Goal: Information Seeking & Learning: Learn about a topic

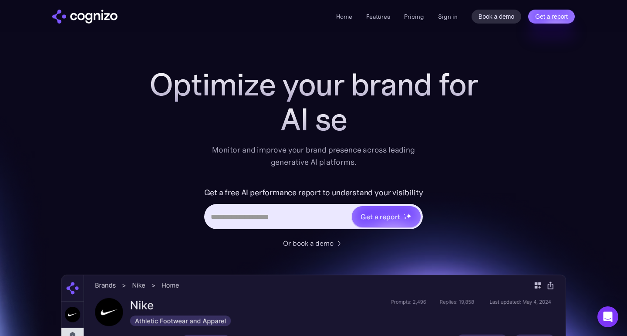
click at [453, 10] on div "Home Features Pricing Book a demo Get a report Sign in Book a demo Get a report" at bounding box center [455, 17] width 238 height 14
click at [450, 12] on link "Sign in" at bounding box center [448, 16] width 20 height 10
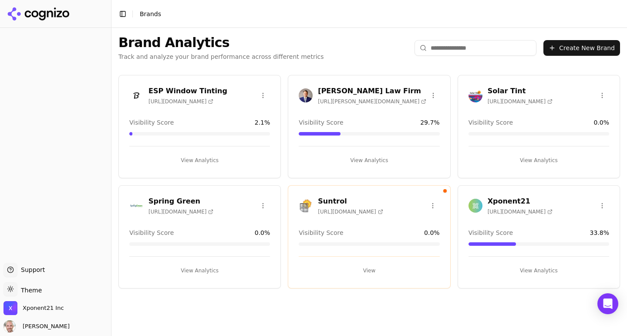
click at [515, 208] on span "[URL][DOMAIN_NAME]" at bounding box center [519, 211] width 65 height 7
click at [506, 191] on div "Xponent21 [URL][DOMAIN_NAME] Visibility Score 33.8 % View Analytics" at bounding box center [538, 236] width 162 height 103
click at [503, 201] on h3 "Xponent21" at bounding box center [519, 201] width 65 height 10
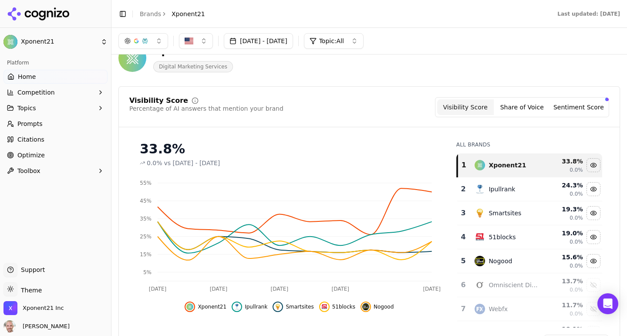
scroll to position [61, 0]
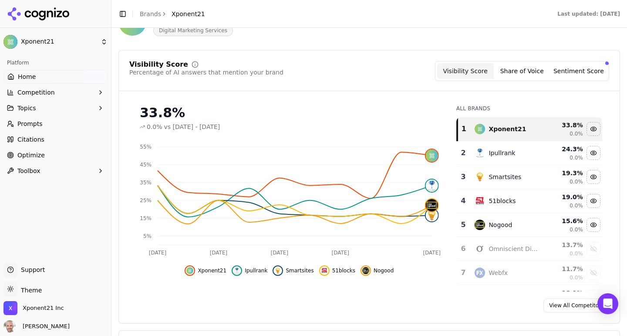
click at [378, 128] on div "0.0% vs [DATE] - [DATE]" at bounding box center [289, 126] width 299 height 9
click at [449, 168] on icon "[DATE] Aug [DATE] Aug [DATE] 5% 15% 25% 35% 45% 55%" at bounding box center [289, 199] width 320 height 122
click at [433, 158] on img at bounding box center [432, 156] width 12 height 12
click at [607, 303] on icon "Open Intercom Messenger" at bounding box center [607, 303] width 10 height 11
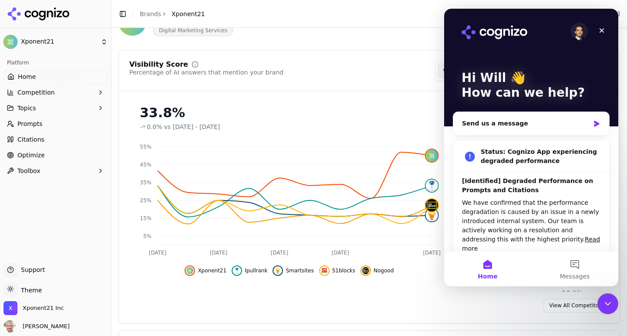
scroll to position [0, 0]
click at [595, 124] on icon "Intercom messenger" at bounding box center [596, 124] width 5 height 6
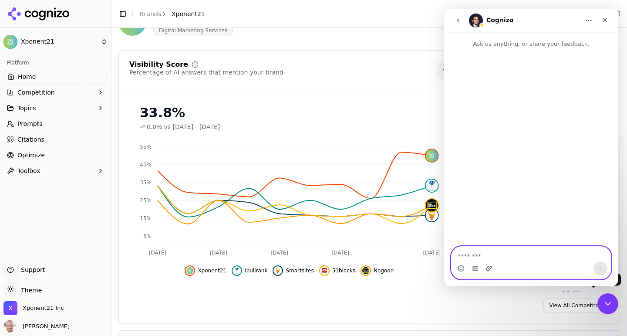
click at [485, 269] on icon "Upload attachment" at bounding box center [488, 268] width 7 height 7
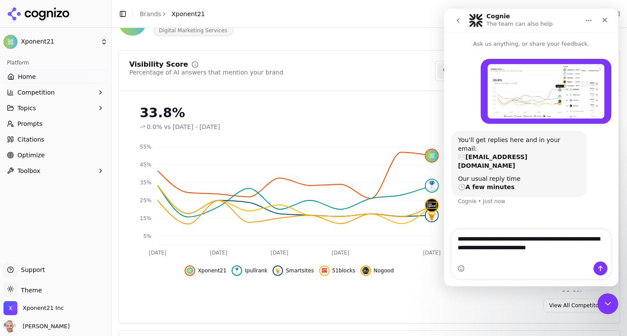
type textarea "**********"
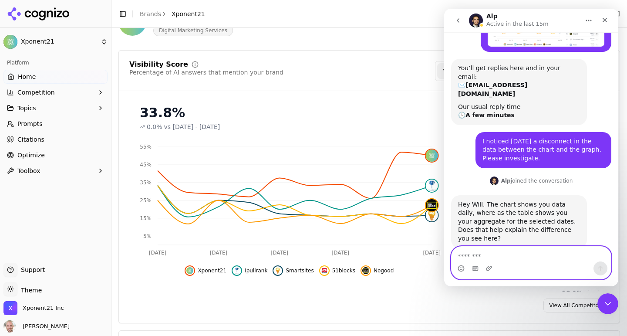
scroll to position [74, 0]
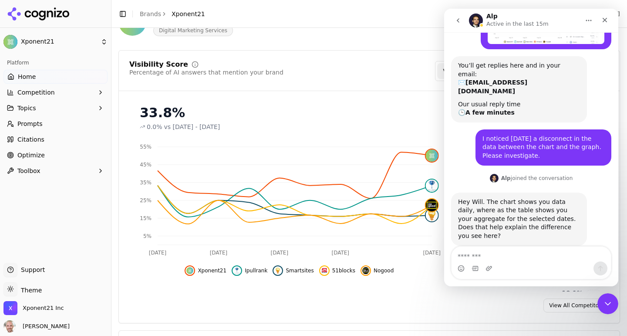
click at [517, 262] on div "Intercom messenger" at bounding box center [530, 268] width 159 height 14
click at [503, 253] on textarea "Message…" at bounding box center [530, 253] width 159 height 15
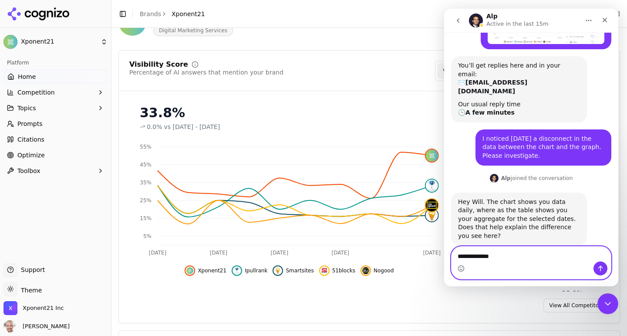
type textarea "**********"
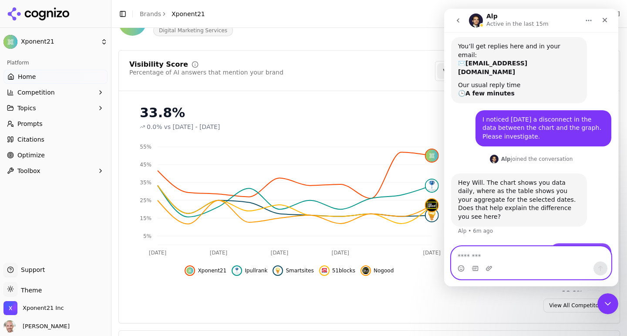
scroll to position [101, 0]
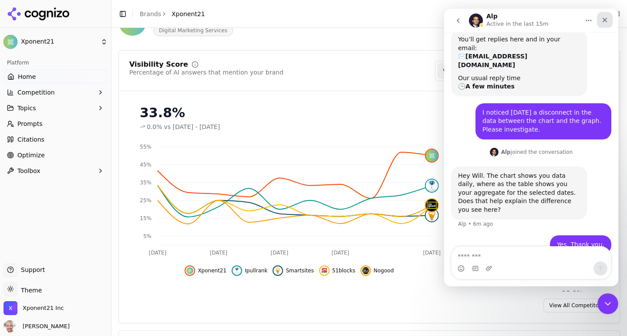
click at [607, 15] on div "Close" at bounding box center [605, 20] width 16 height 16
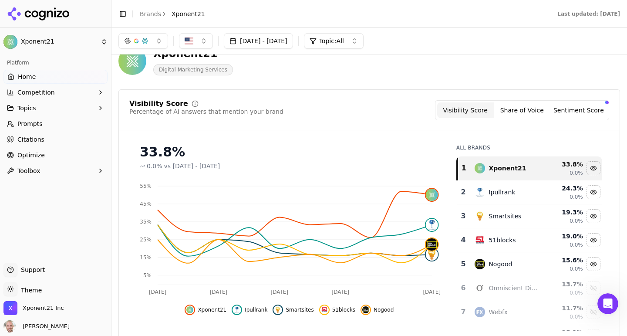
scroll to position [0, 0]
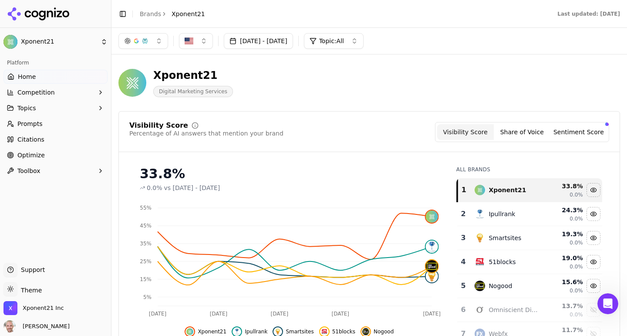
click at [281, 46] on button "[DATE] - [DATE]" at bounding box center [258, 41] width 69 height 16
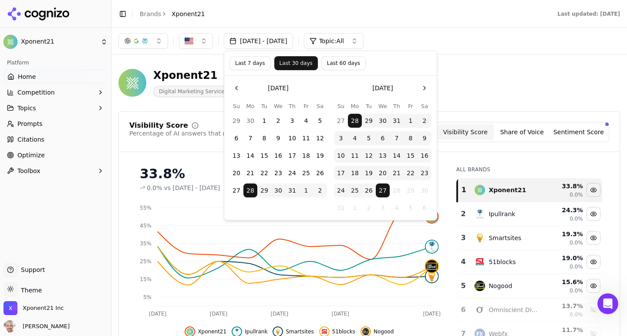
click at [255, 59] on button "Last 7 days" at bounding box center [249, 63] width 41 height 14
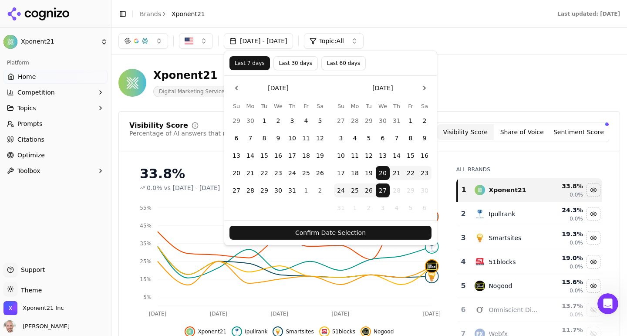
click at [336, 232] on button "Confirm Date Selection" at bounding box center [330, 232] width 202 height 14
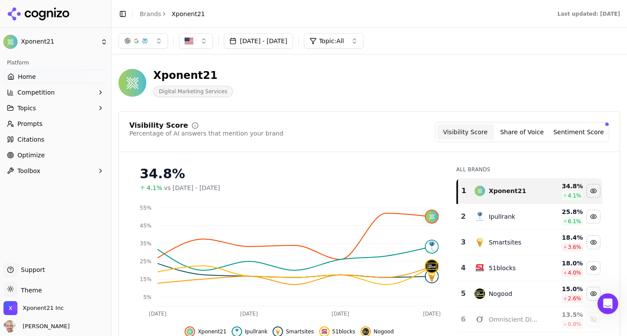
click at [251, 47] on button "[DATE] - [DATE]" at bounding box center [258, 41] width 69 height 16
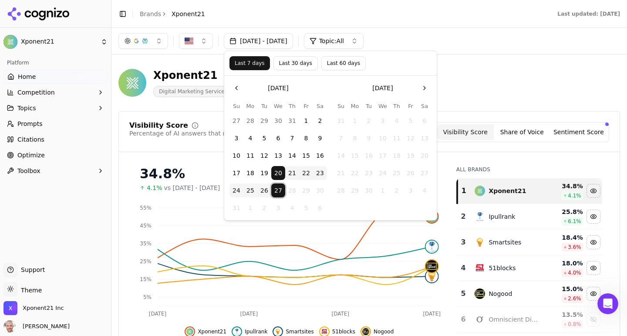
click at [279, 189] on button "27" at bounding box center [278, 190] width 14 height 14
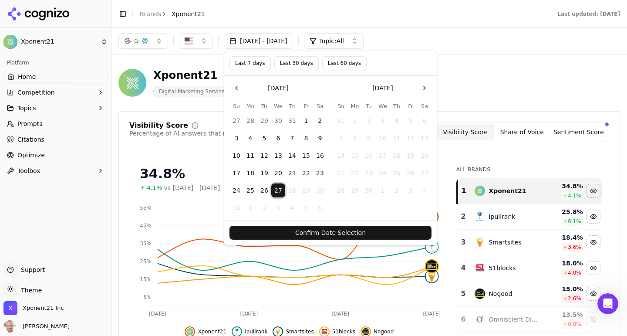
click at [279, 189] on button "27" at bounding box center [278, 190] width 14 height 14
click at [311, 233] on button "Confirm Date Selection" at bounding box center [330, 232] width 202 height 14
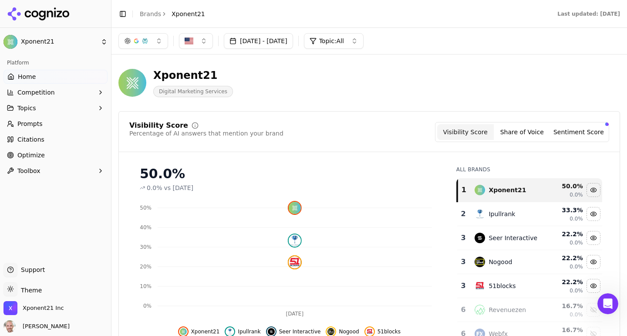
click at [159, 46] on button "button" at bounding box center [143, 41] width 50 height 16
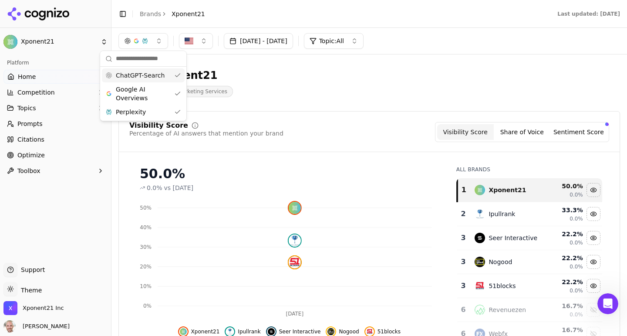
click at [143, 79] on span "ChatGPT-Search" at bounding box center [140, 75] width 49 height 9
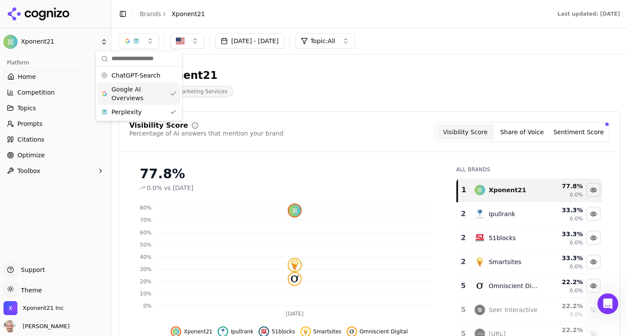
click at [139, 91] on span "Google AI Overviews" at bounding box center [138, 93] width 55 height 17
click at [141, 113] on div "Perplexity" at bounding box center [134, 112] width 83 height 14
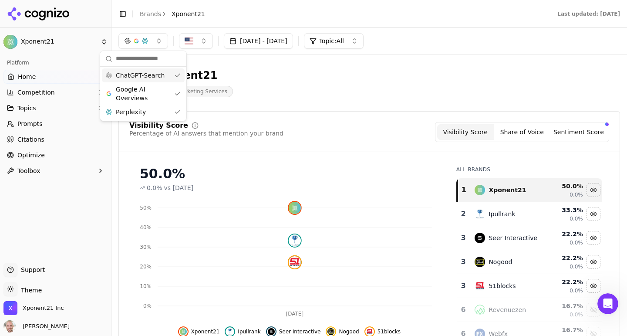
click at [141, 78] on span "ChatGPT-Search" at bounding box center [140, 75] width 49 height 9
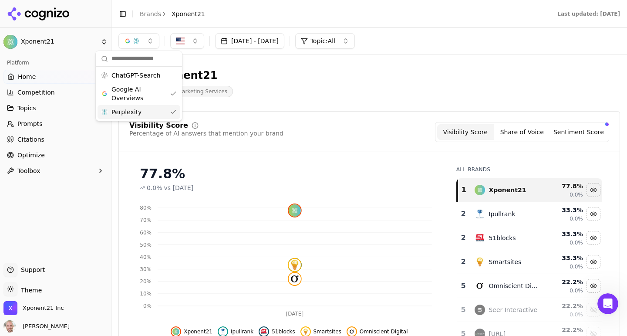
click at [143, 113] on div "Perplexity" at bounding box center [138, 112] width 83 height 14
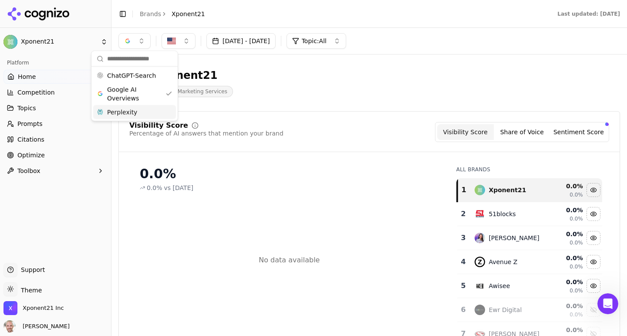
click at [320, 107] on header "Xponent21 Digital Marketing Services" at bounding box center [368, 86] width 501 height 50
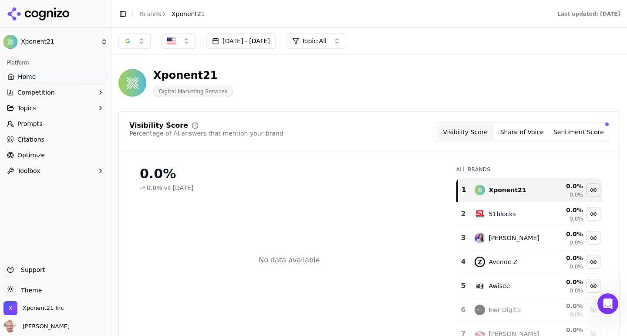
click at [264, 45] on button "[DATE] - [DATE]" at bounding box center [240, 41] width 69 height 16
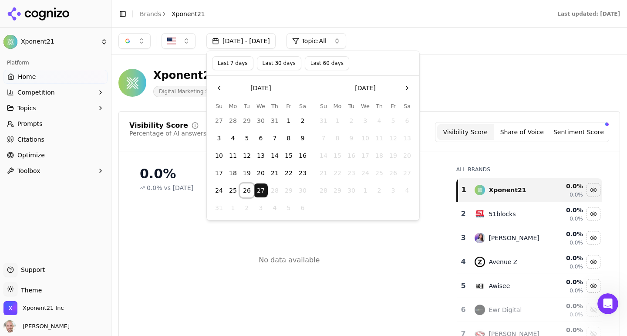
click at [246, 190] on button "26" at bounding box center [247, 190] width 14 height 14
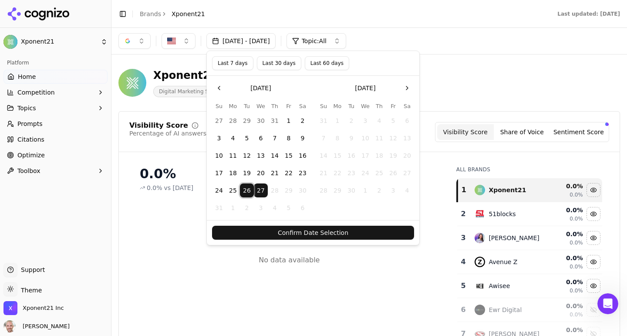
click at [238, 62] on button "Last 7 days" at bounding box center [232, 63] width 41 height 14
click at [321, 231] on button "Confirm Date Selection" at bounding box center [313, 232] width 202 height 14
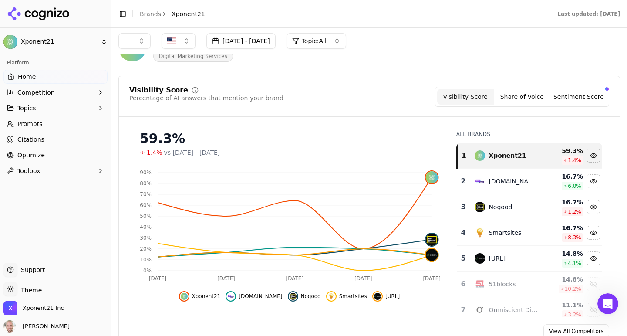
scroll to position [35, 0]
click at [534, 100] on button "Share of Voice" at bounding box center [522, 97] width 57 height 16
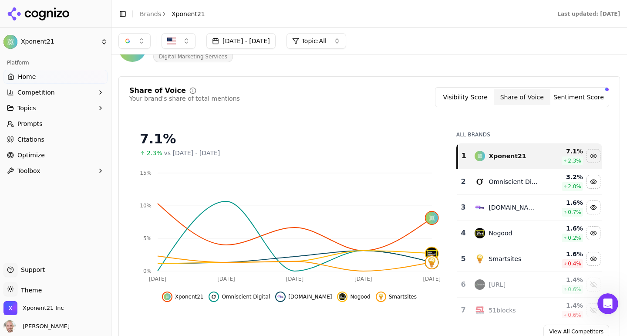
click at [563, 96] on button "Sentiment Score" at bounding box center [578, 97] width 57 height 16
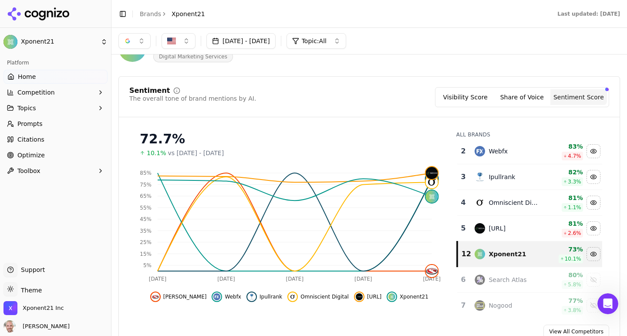
scroll to position [0, 0]
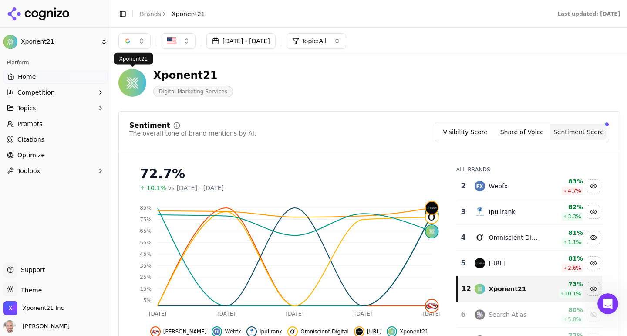
click at [128, 37] on button "button" at bounding box center [134, 41] width 32 height 16
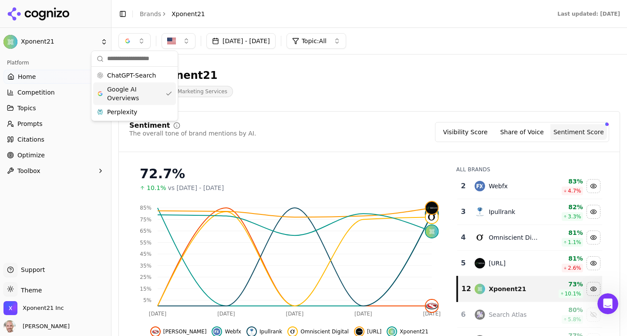
click at [131, 97] on span "Google AI Overviews" at bounding box center [134, 93] width 55 height 17
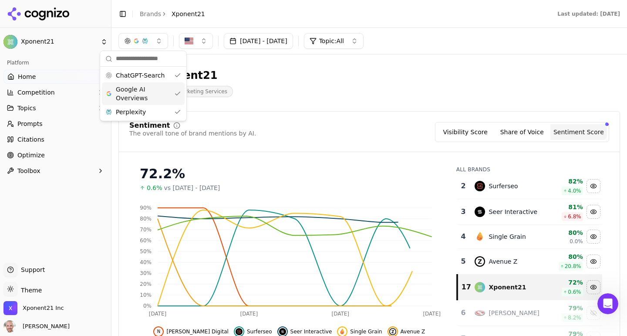
click at [139, 97] on span "Google AI Overviews" at bounding box center [143, 93] width 55 height 17
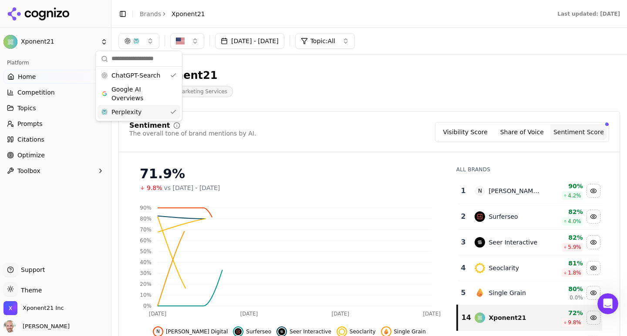
click at [141, 110] on div "Perplexity" at bounding box center [138, 112] width 83 height 14
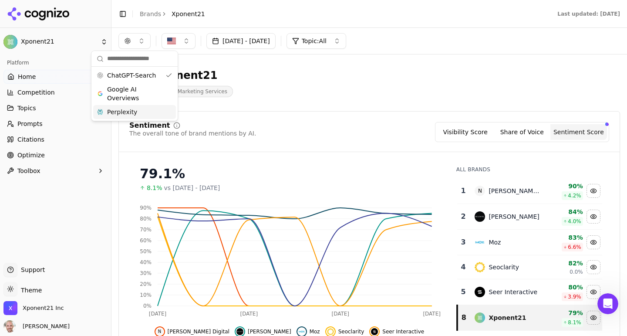
scroll to position [3, 0]
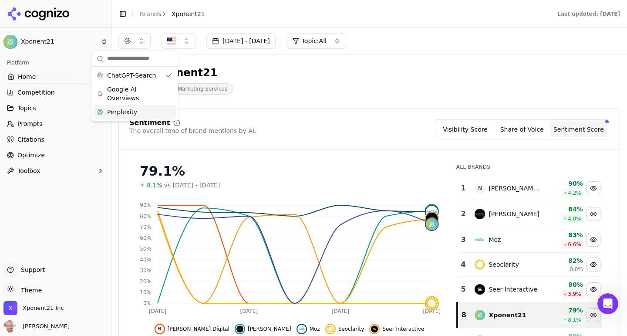
click at [511, 130] on button "Share of Voice" at bounding box center [522, 129] width 57 height 16
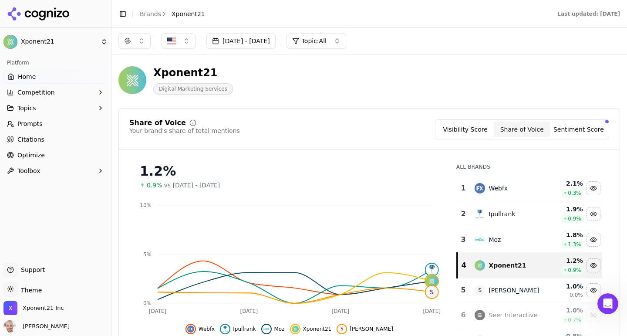
click at [473, 130] on button "Visibility Score" at bounding box center [465, 129] width 57 height 16
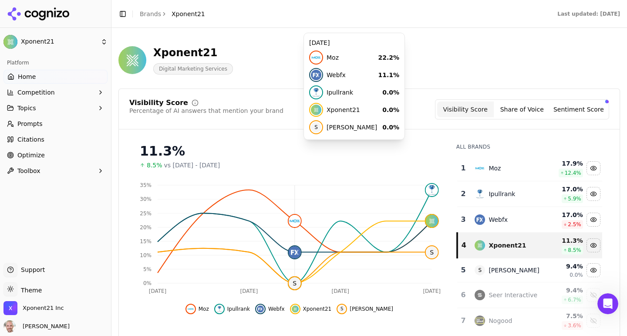
scroll to position [0, 0]
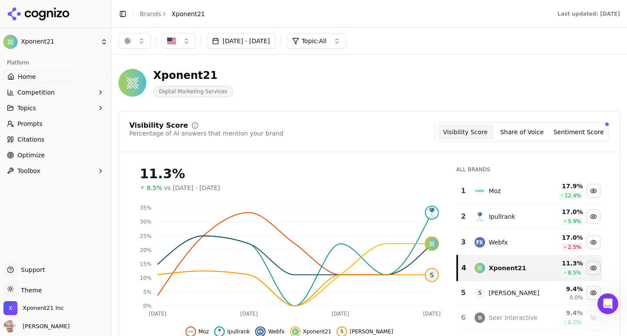
click at [147, 41] on button "button" at bounding box center [134, 41] width 32 height 16
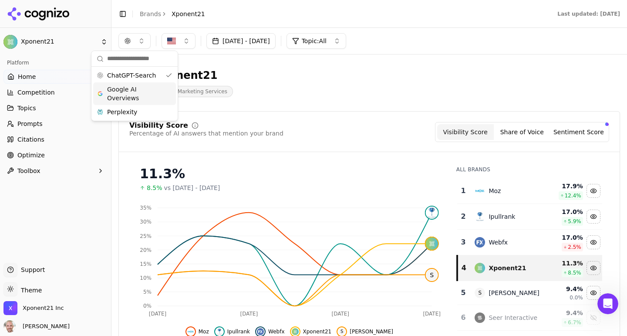
click at [133, 92] on span "Google AI Overviews" at bounding box center [134, 93] width 55 height 17
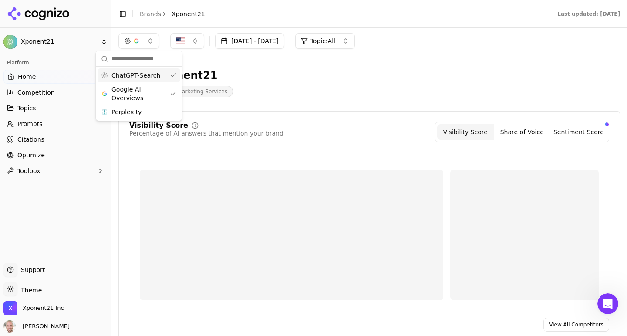
click at [130, 74] on span "ChatGPT-Search" at bounding box center [135, 75] width 49 height 9
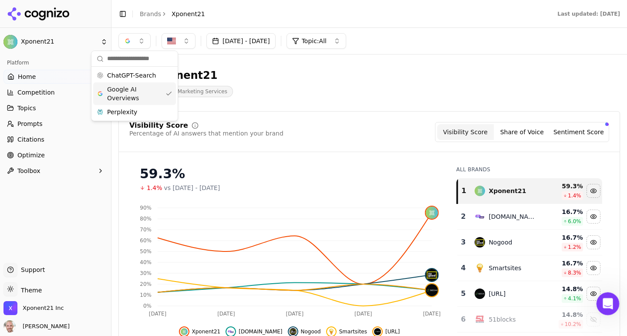
click at [600, 307] on div "Open Intercom Messenger" at bounding box center [606, 302] width 29 height 29
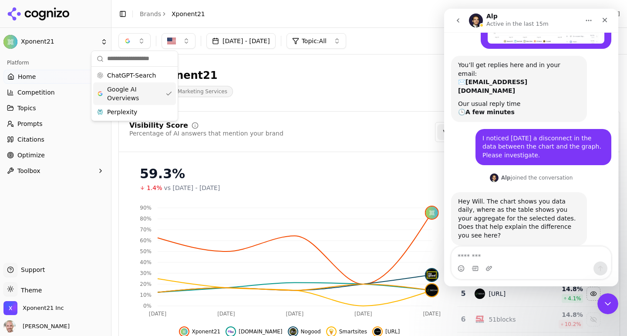
scroll to position [101, 0]
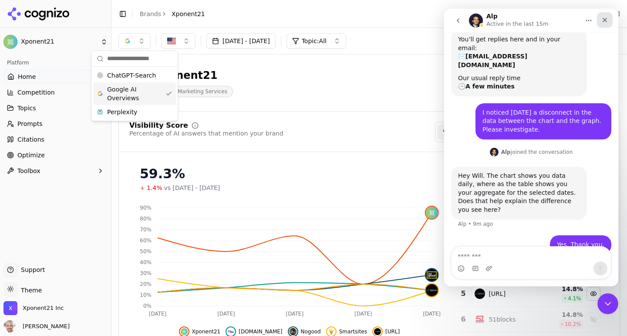
click at [607, 21] on icon "Close" at bounding box center [604, 20] width 7 height 7
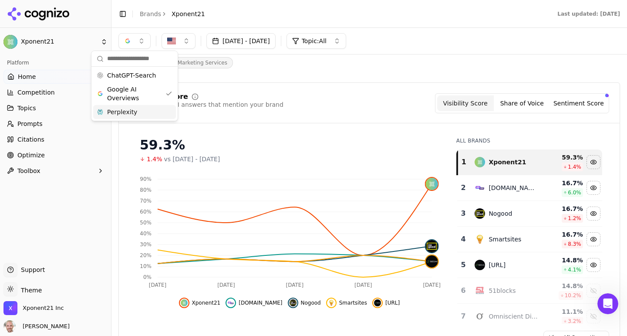
scroll to position [0, 0]
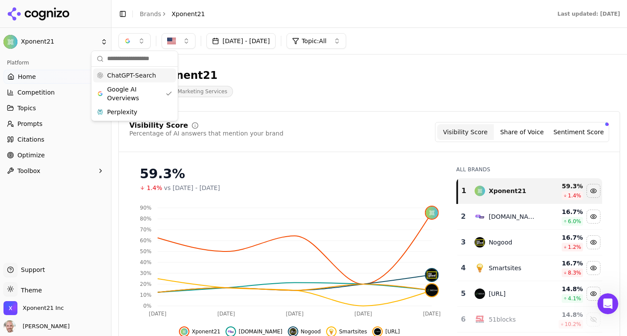
click at [117, 72] on span "ChatGPT-Search" at bounding box center [131, 75] width 49 height 9
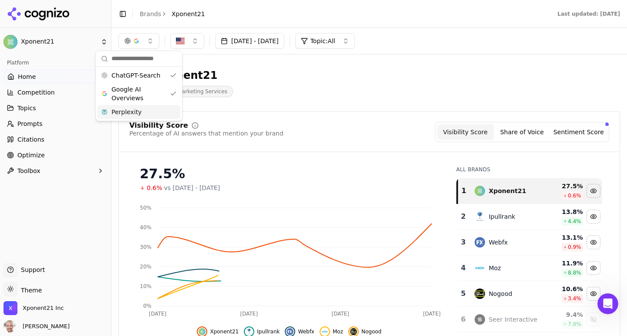
click at [121, 107] on span "Perplexity" at bounding box center [126, 111] width 30 height 9
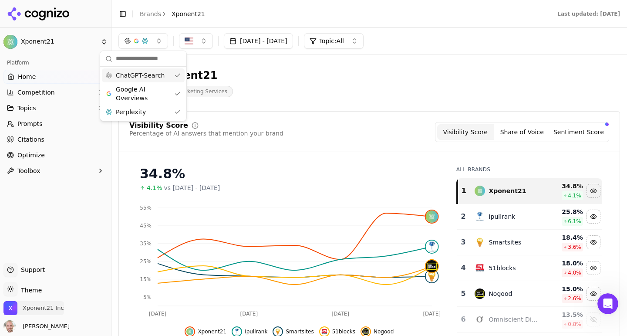
click at [40, 309] on span "Xponent21 Inc" at bounding box center [43, 308] width 41 height 8
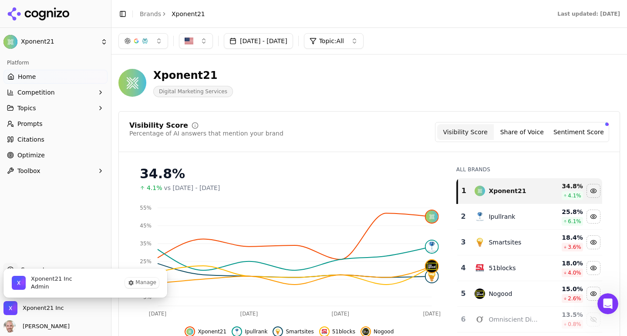
click at [72, 224] on div "Platform Home Competition Topics Prompts Citations Optimize Toolbox" at bounding box center [55, 155] width 111 height 207
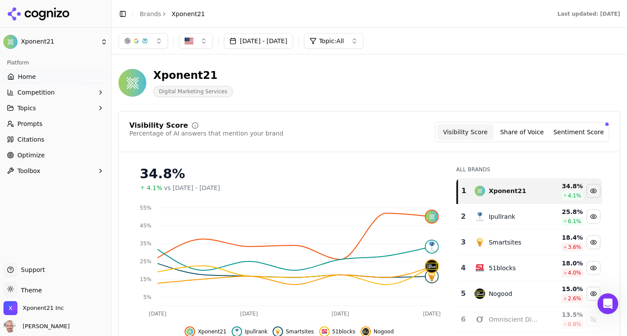
click at [42, 46] on html "Xponent21 Platform Home Competition Topics Prompts Citations Optimize Toolbox S…" at bounding box center [313, 168] width 627 height 336
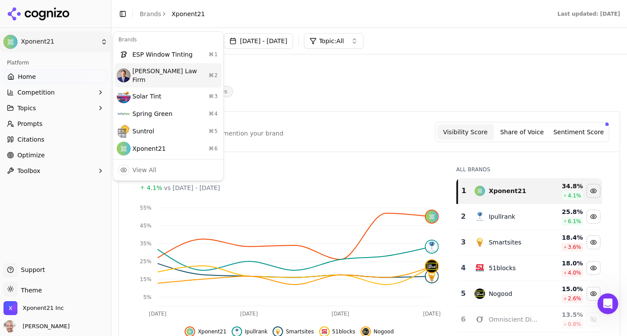
click at [159, 68] on div "[PERSON_NAME] Law Firm ⌘ 2" at bounding box center [168, 75] width 107 height 24
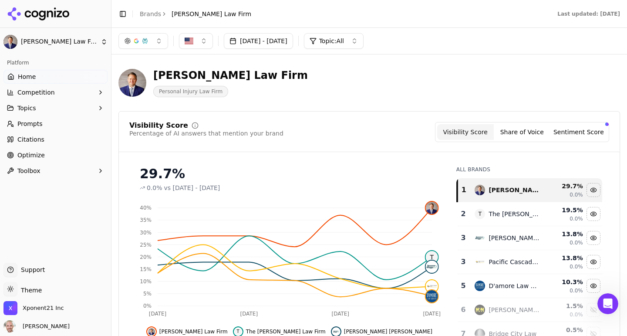
click at [145, 40] on div "button" at bounding box center [144, 40] width 7 height 7
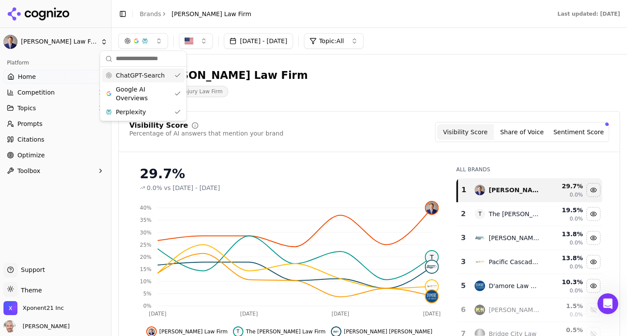
click at [147, 78] on span "ChatGPT-Search" at bounding box center [140, 75] width 49 height 9
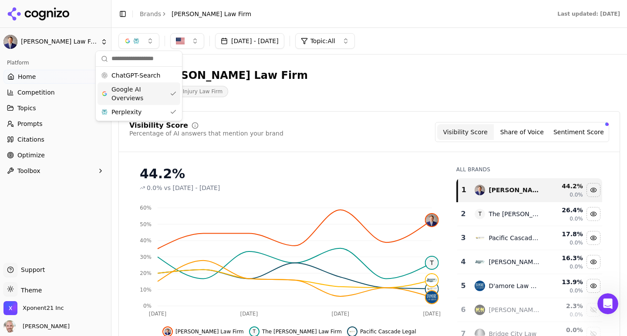
click at [148, 97] on span "Google AI Overviews" at bounding box center [138, 93] width 55 height 17
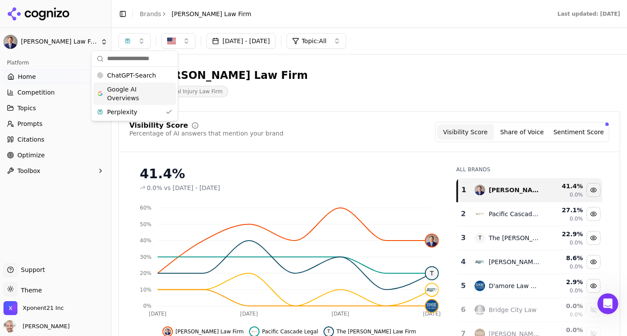
click at [148, 97] on span "Google AI Overviews" at bounding box center [134, 93] width 55 height 17
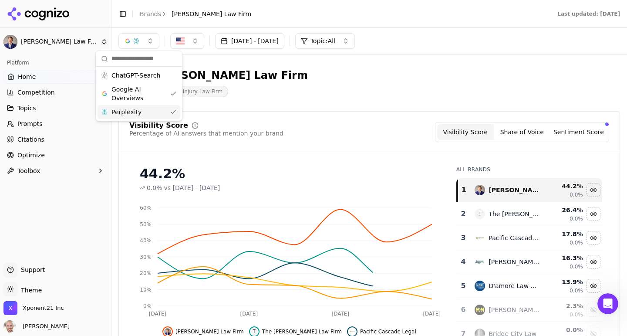
click at [144, 111] on div "Perplexity" at bounding box center [138, 112] width 83 height 14
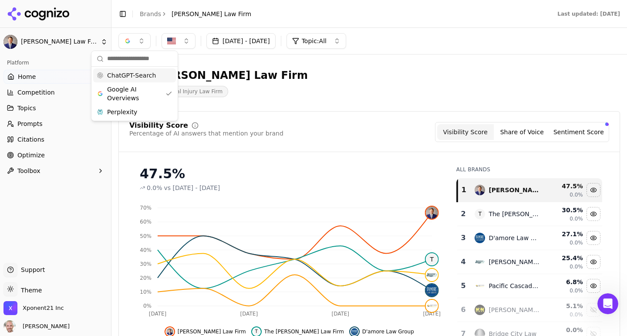
click at [131, 76] on span "ChatGPT-Search" at bounding box center [131, 75] width 49 height 9
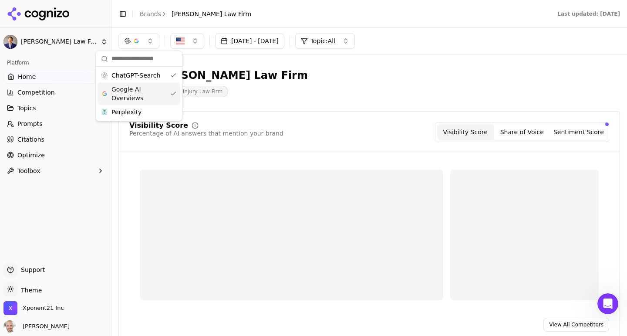
click at [131, 94] on span "Google AI Overviews" at bounding box center [138, 93] width 55 height 17
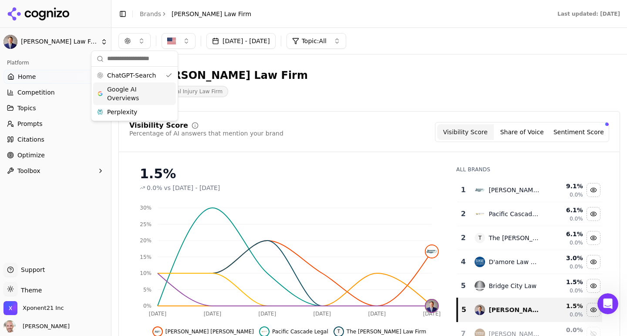
click at [380, 83] on div "[PERSON_NAME] Law Firm Personal Injury Law Firm" at bounding box center [313, 82] width 390 height 29
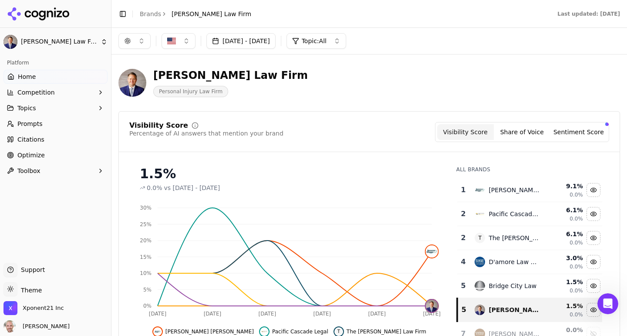
click at [142, 43] on button "button" at bounding box center [134, 41] width 32 height 16
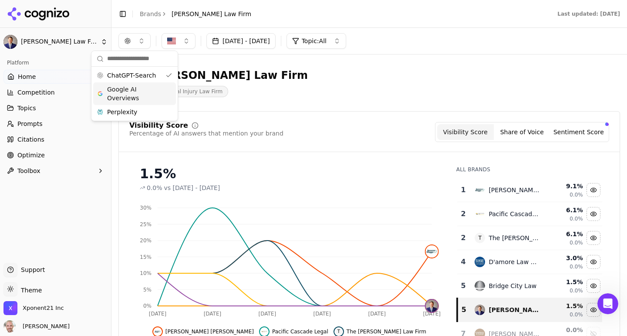
click at [124, 92] on span "Google AI Overviews" at bounding box center [134, 93] width 55 height 17
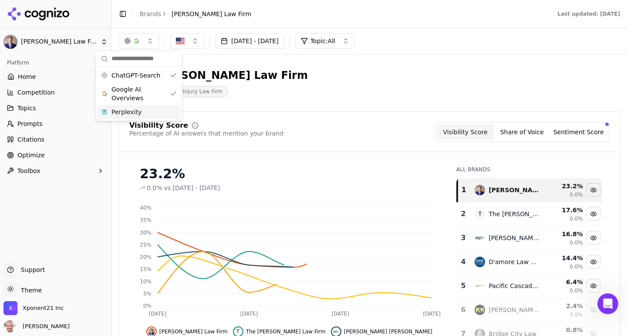
click at [122, 112] on span "Perplexity" at bounding box center [126, 111] width 30 height 9
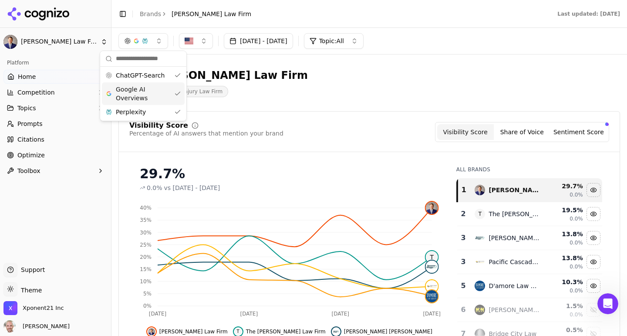
click at [285, 93] on div "[PERSON_NAME] Law Firm Personal Injury Law Firm" at bounding box center [313, 82] width 390 height 29
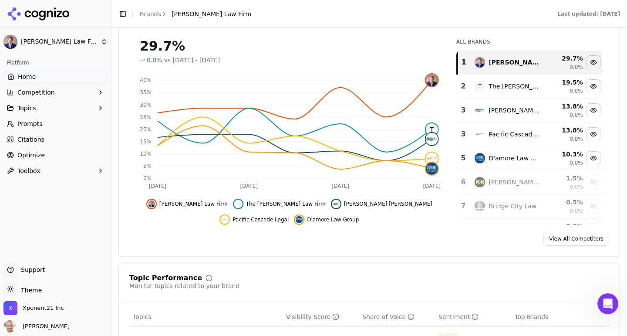
scroll to position [58, 0]
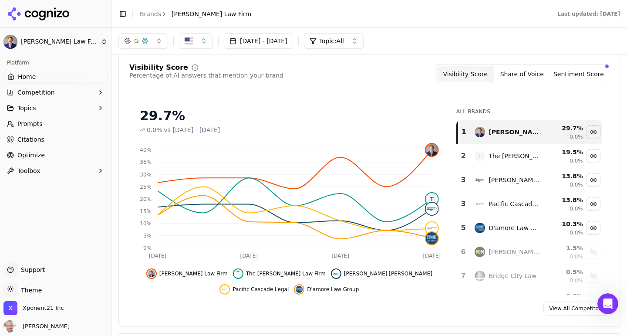
click at [24, 94] on span "Competition" at bounding box center [35, 92] width 37 height 9
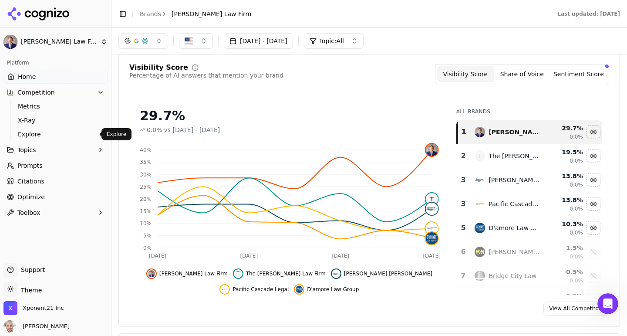
click at [22, 134] on span "Explore" at bounding box center [56, 134] width 76 height 9
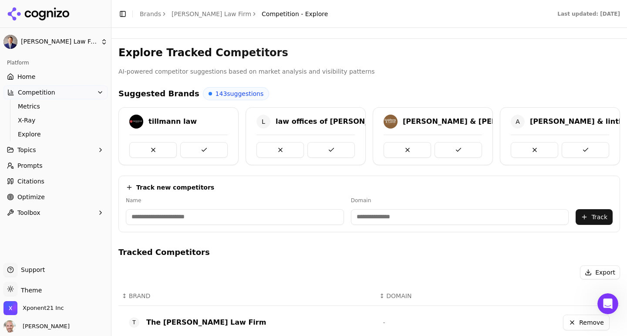
click at [24, 76] on span "Home" at bounding box center [26, 76] width 18 height 9
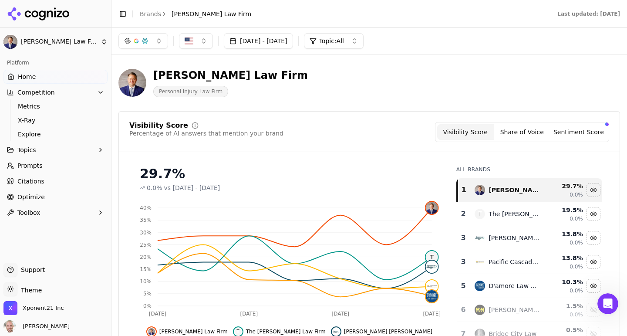
click at [138, 40] on div "button" at bounding box center [136, 40] width 7 height 7
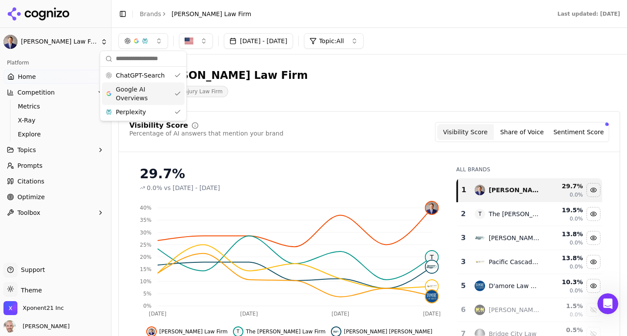
click at [139, 97] on span "Google AI Overviews" at bounding box center [143, 93] width 55 height 17
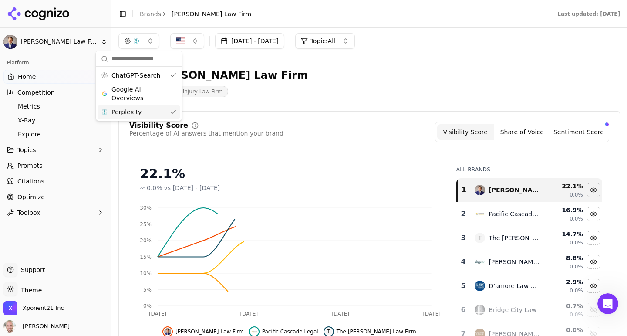
click at [138, 112] on span "Perplexity" at bounding box center [126, 111] width 30 height 9
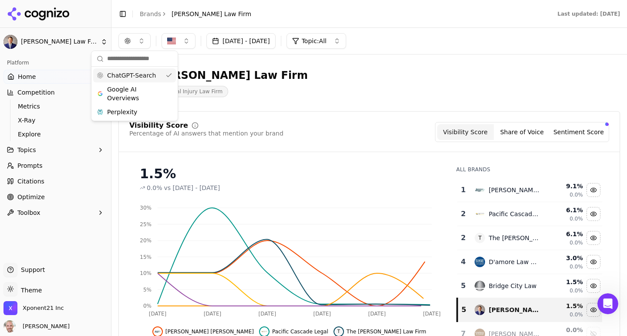
click at [328, 138] on div "Visibility Score Percentage of AI answers that mention your brand Visibility Sc…" at bounding box center [369, 132] width 480 height 20
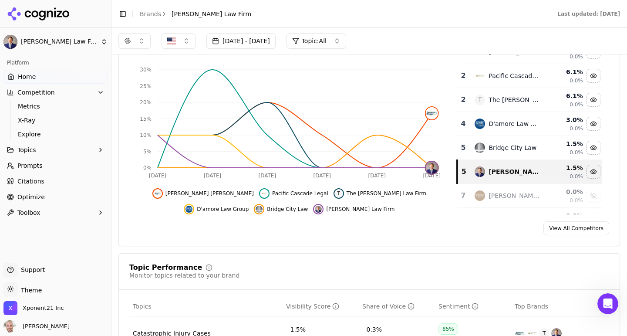
scroll to position [86, 0]
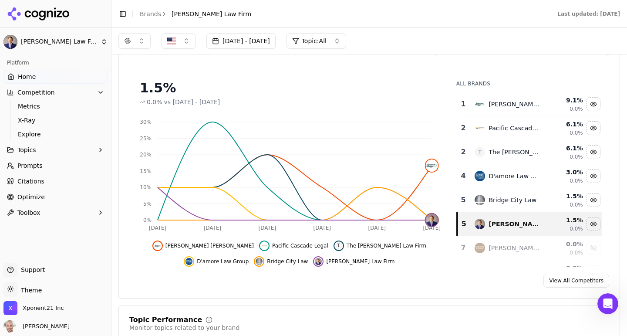
click at [27, 165] on span "Prompts" at bounding box center [29, 165] width 25 height 9
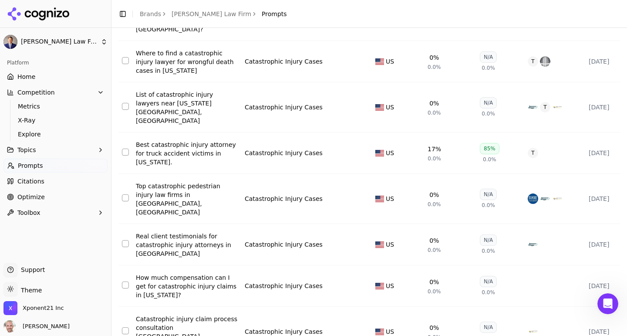
scroll to position [153, 0]
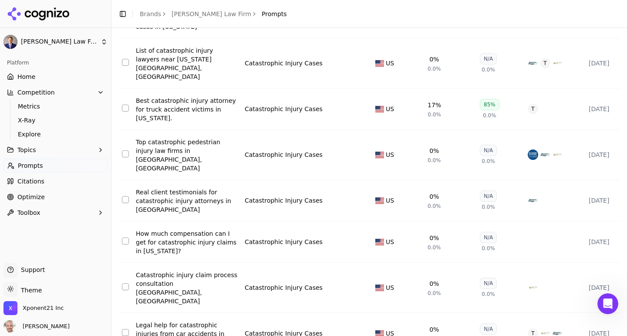
click at [20, 77] on span "Home" at bounding box center [26, 76] width 18 height 9
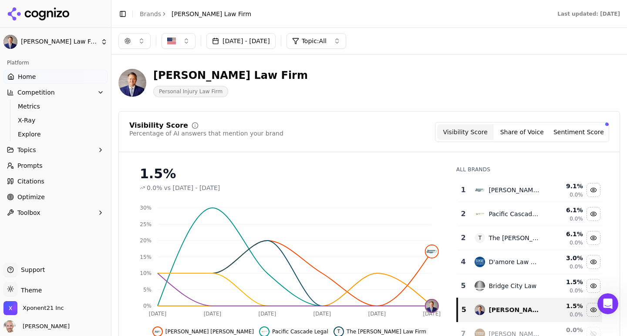
click at [134, 43] on button "button" at bounding box center [134, 41] width 32 height 16
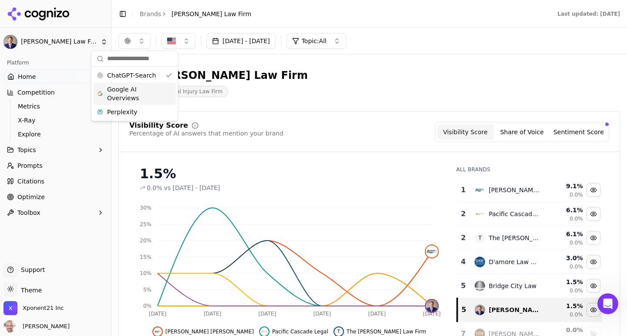
click at [133, 88] on span "Google AI Overviews" at bounding box center [134, 93] width 55 height 17
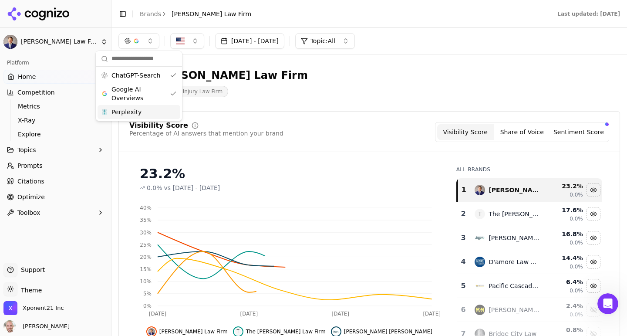
click at [131, 111] on span "Perplexity" at bounding box center [126, 111] width 30 height 9
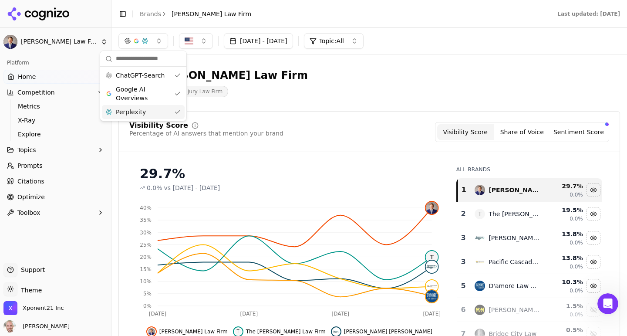
click at [324, 92] on div "[PERSON_NAME] Law Firm Personal Injury Law Firm" at bounding box center [313, 82] width 390 height 29
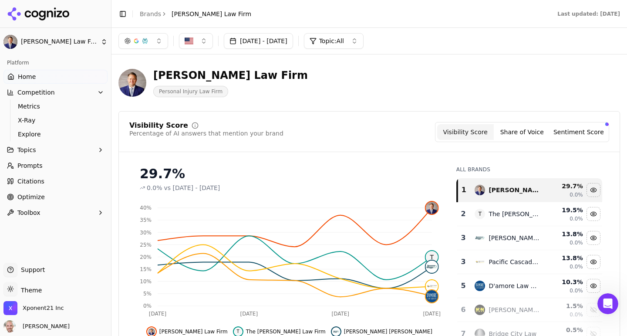
click at [127, 39] on div "button" at bounding box center [127, 40] width 7 height 7
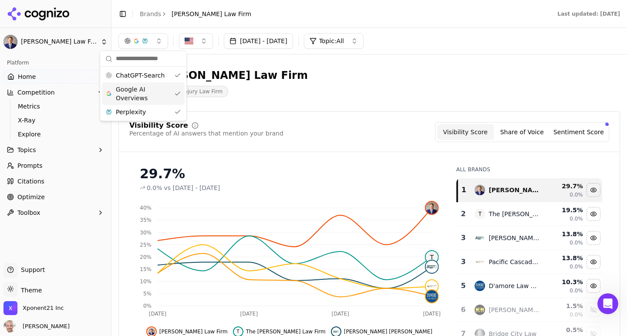
click at [130, 88] on span "Google AI Overviews" at bounding box center [143, 93] width 55 height 17
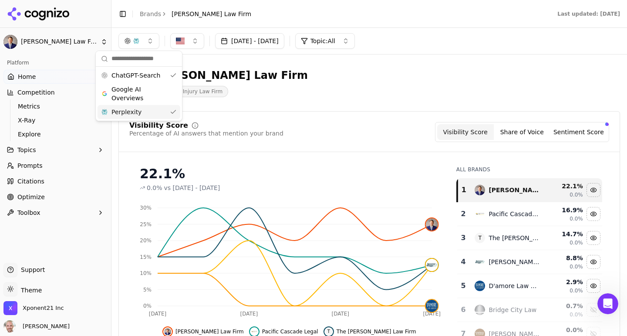
click at [127, 112] on span "Perplexity" at bounding box center [126, 111] width 30 height 9
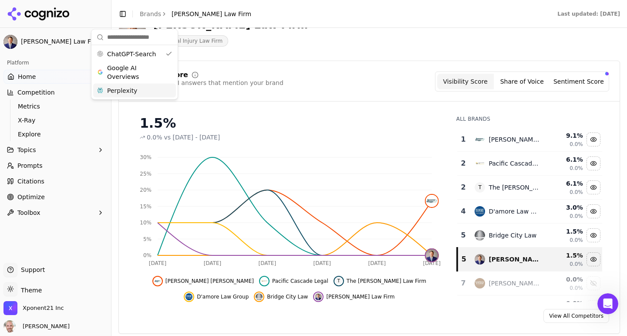
scroll to position [51, 0]
click at [310, 82] on div "Visibility Score Percentage of AI answers that mention your brand Visibility Sc…" at bounding box center [369, 81] width 480 height 20
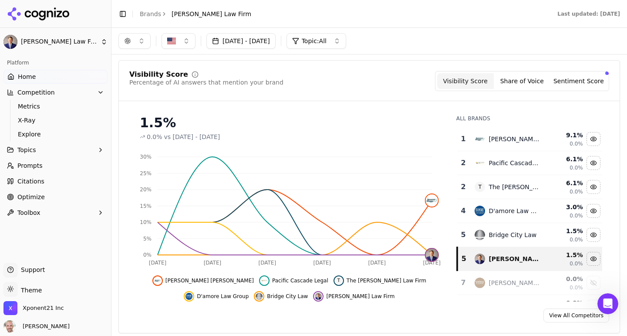
scroll to position [0, 0]
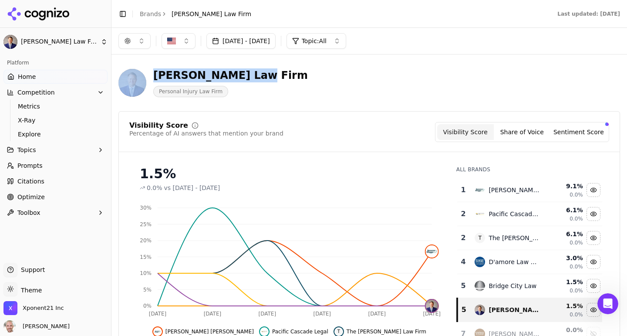
copy div "[PERSON_NAME] Law Firm"
drag, startPoint x: 247, startPoint y: 76, endPoint x: 148, endPoint y: 74, distance: 98.8
click at [148, 74] on div "[PERSON_NAME] Law Firm Personal Injury Law Firm" at bounding box center [313, 82] width 390 height 29
